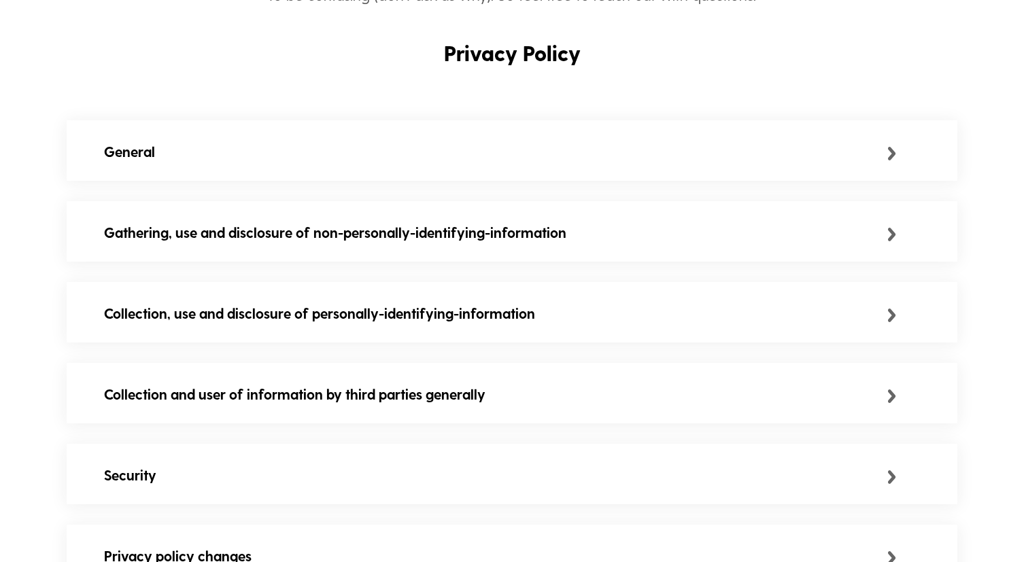
scroll to position [322, 0]
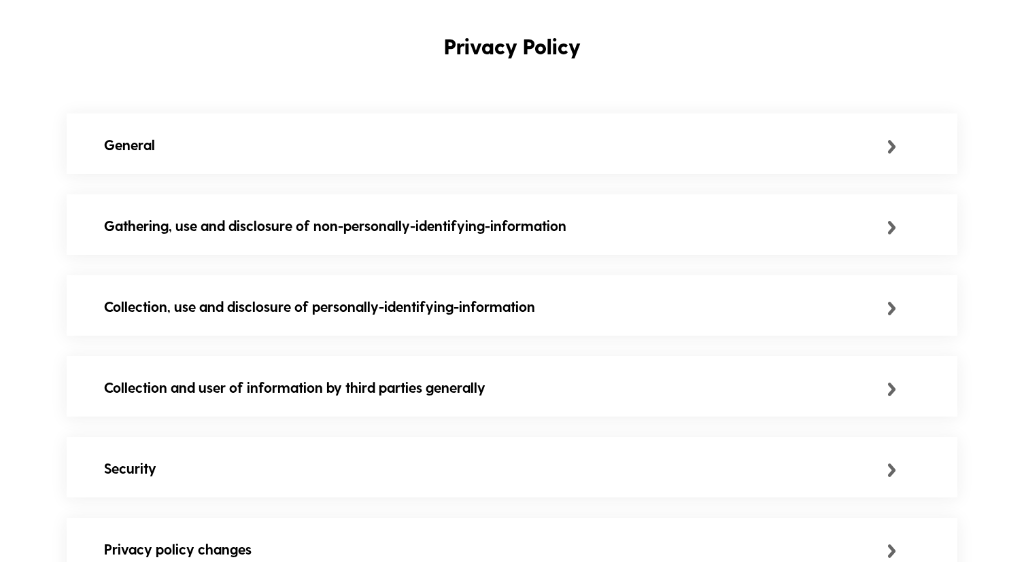
click at [750, 134] on div "General" at bounding box center [512, 145] width 890 height 63
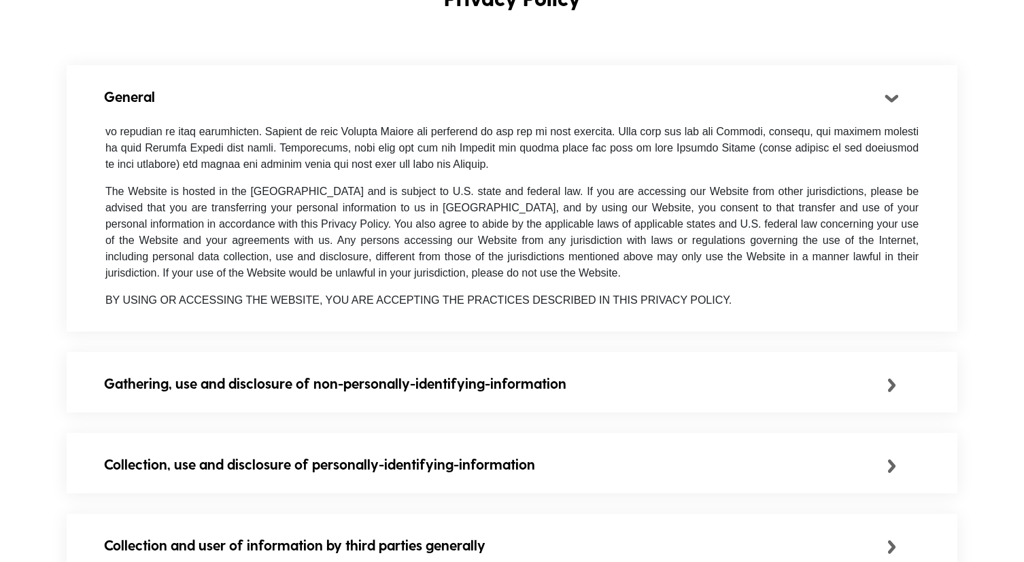
scroll to position [0, 0]
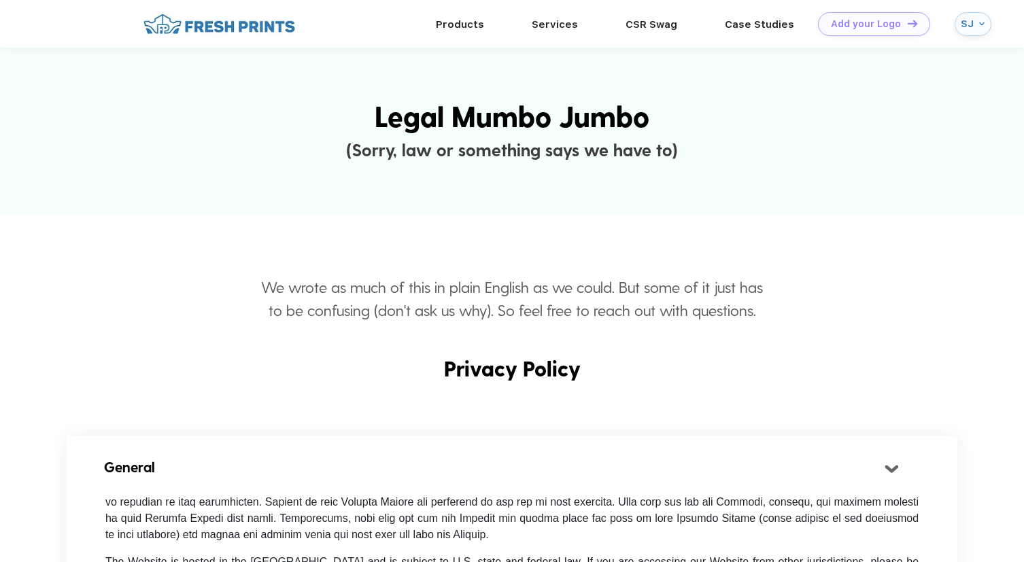
click at [983, 21] on img at bounding box center [981, 23] width 5 height 5
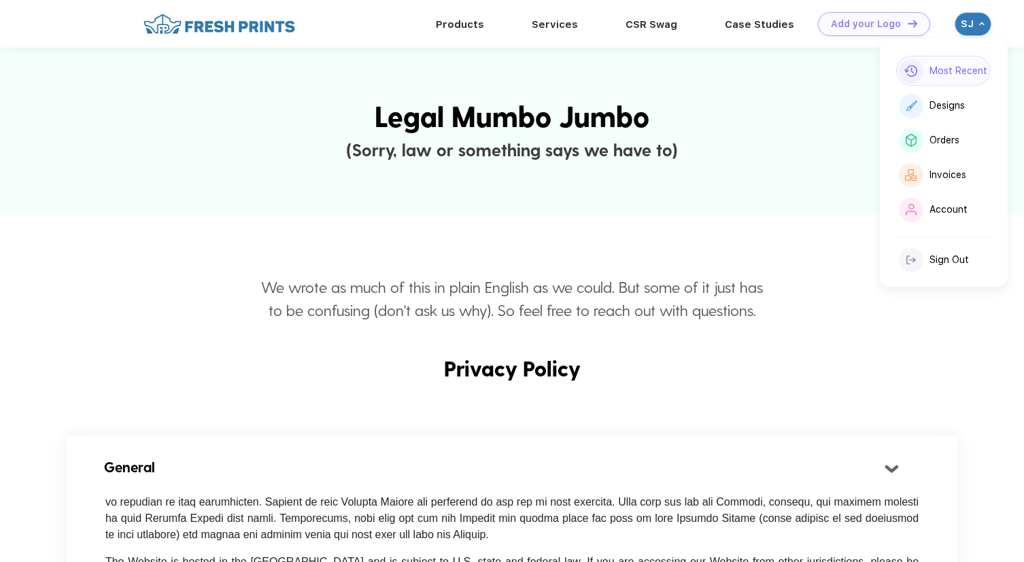
click at [941, 67] on div "Most Recent" at bounding box center [958, 71] width 58 height 12
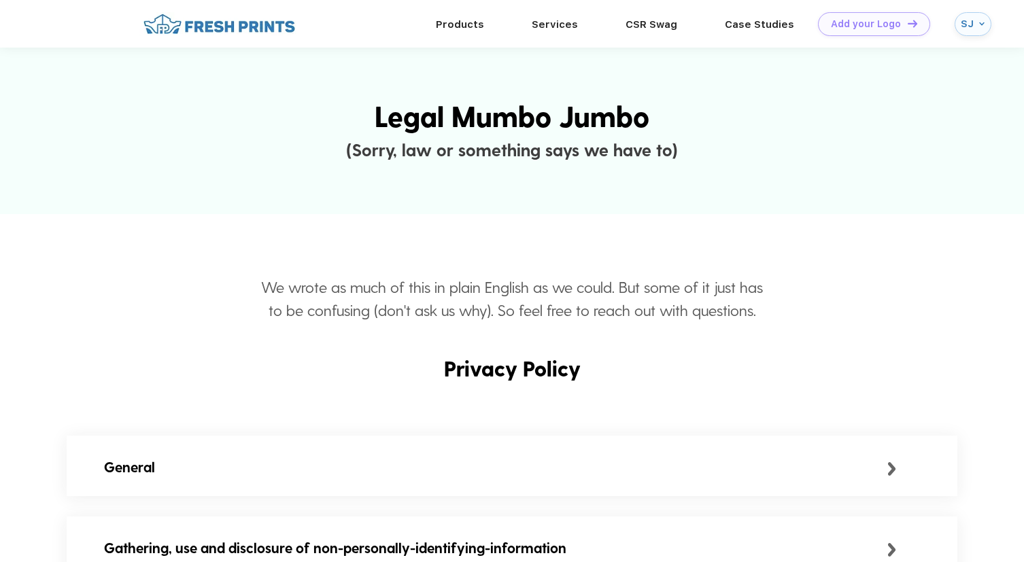
click at [976, 21] on div "SJ" at bounding box center [972, 24] width 37 height 24
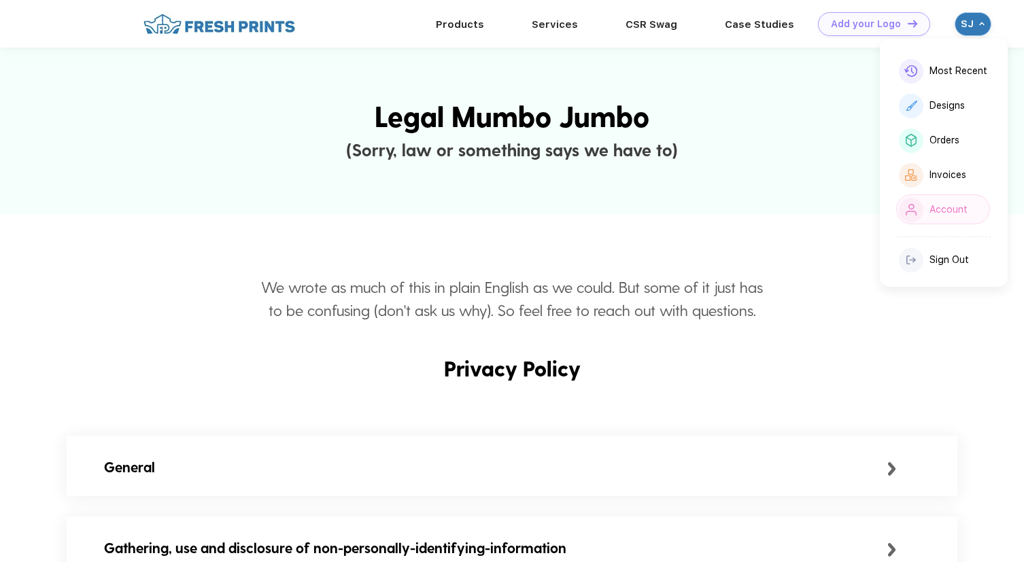
click at [933, 211] on div "Account" at bounding box center [948, 210] width 38 height 12
